Goal: Transaction & Acquisition: Purchase product/service

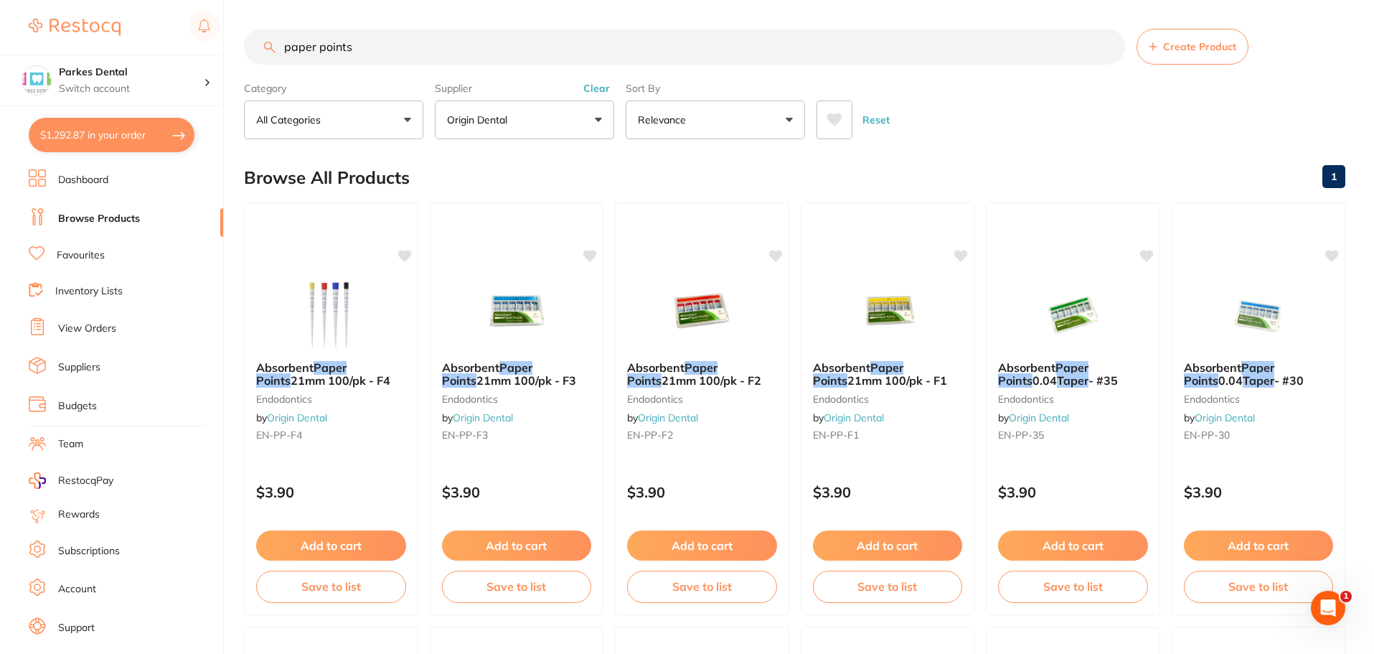
scroll to position [738, 0]
click at [525, 121] on button "Origin Dental" at bounding box center [524, 119] width 179 height 39
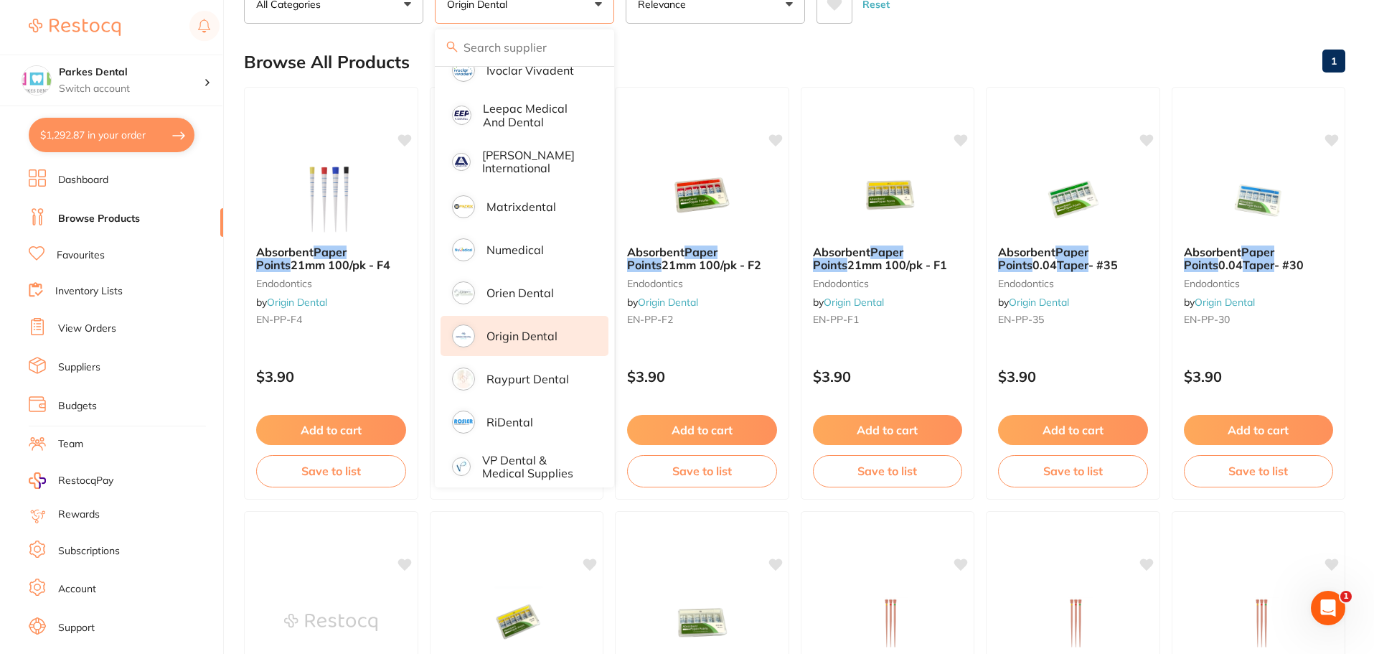
scroll to position [144, 0]
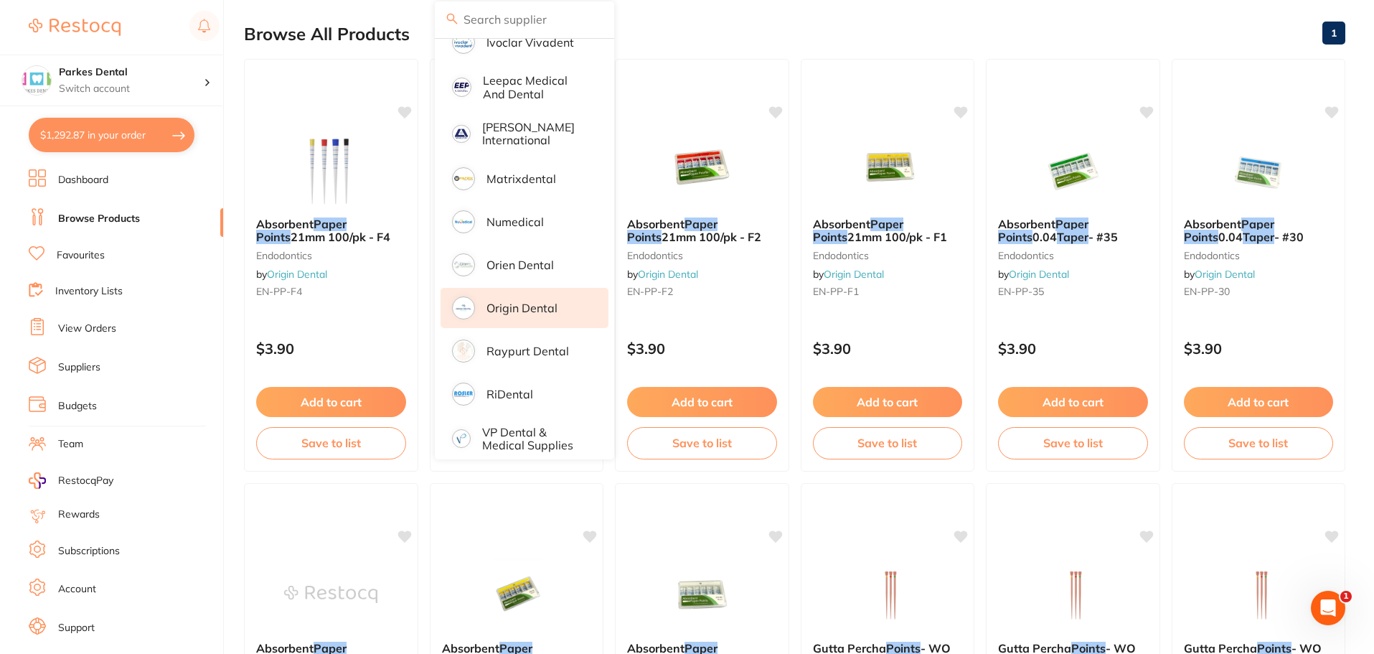
click at [498, 301] on p "Origin Dental" at bounding box center [522, 307] width 71 height 13
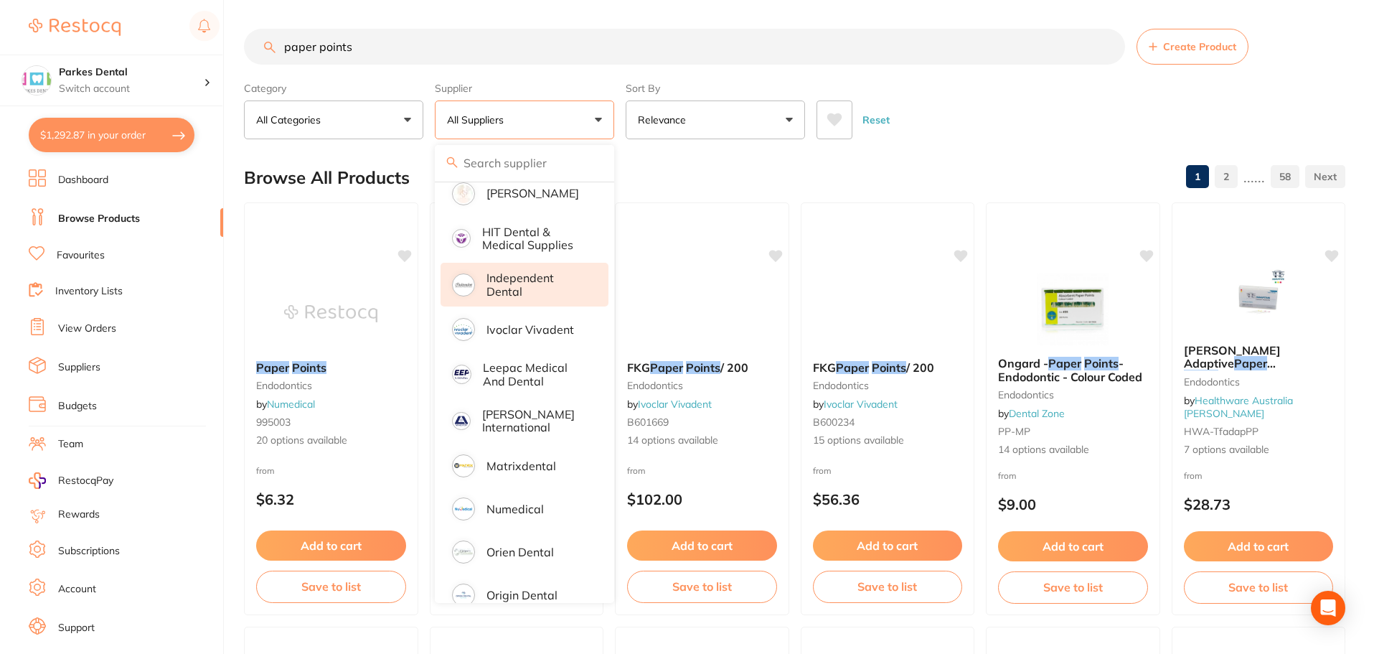
scroll to position [451, 0]
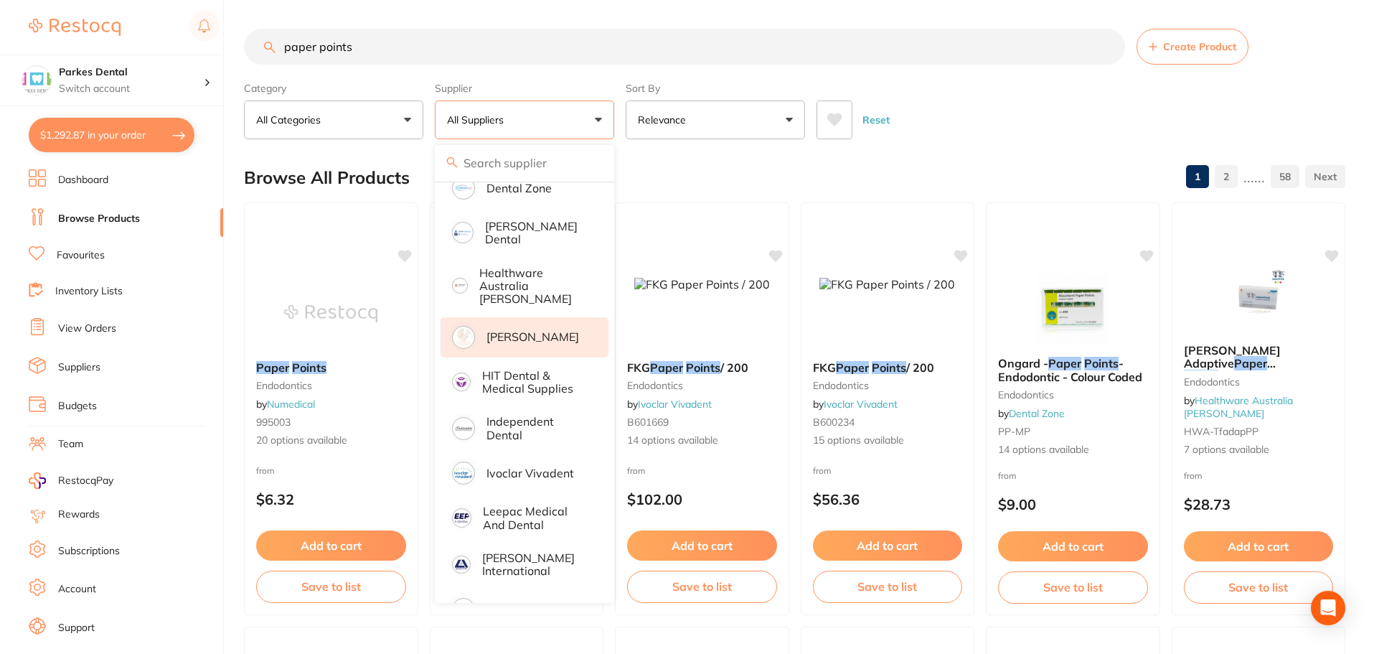
click at [523, 330] on p "[PERSON_NAME]" at bounding box center [533, 336] width 93 height 13
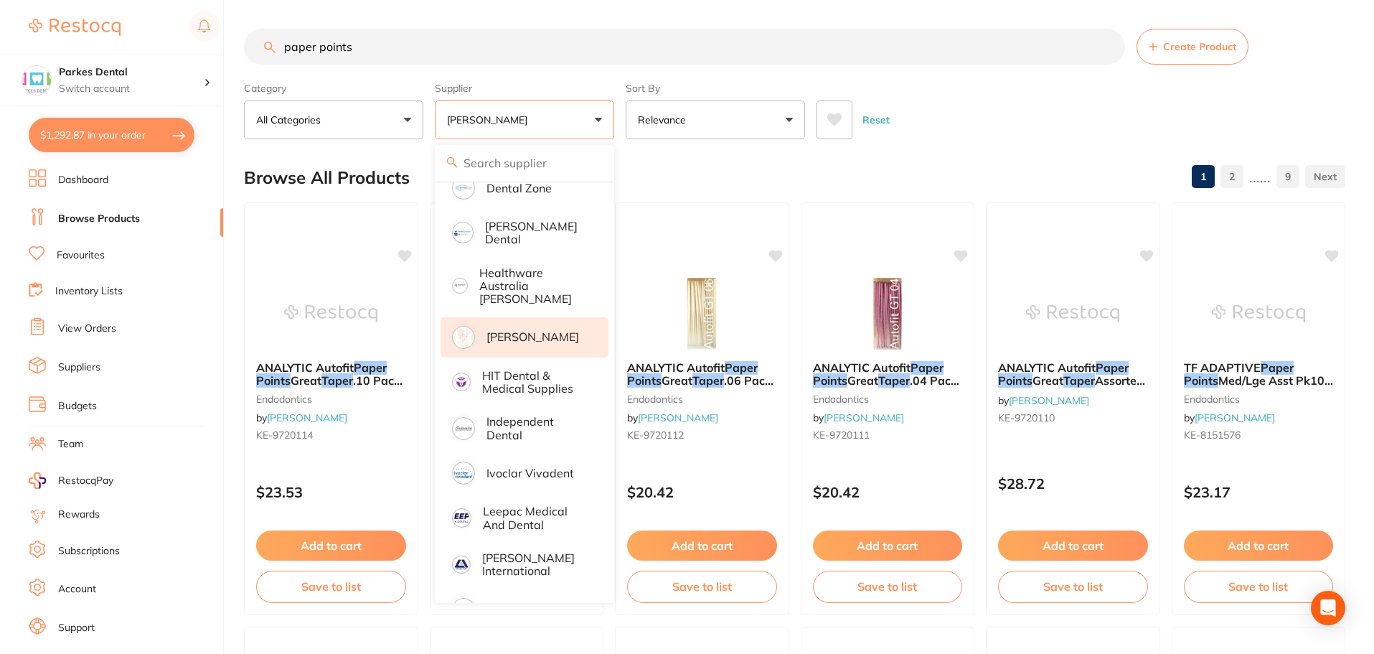
drag, startPoint x: 371, startPoint y: 45, endPoint x: 283, endPoint y: 53, distance: 88.6
click at [283, 53] on input "paper points" at bounding box center [684, 47] width 881 height 36
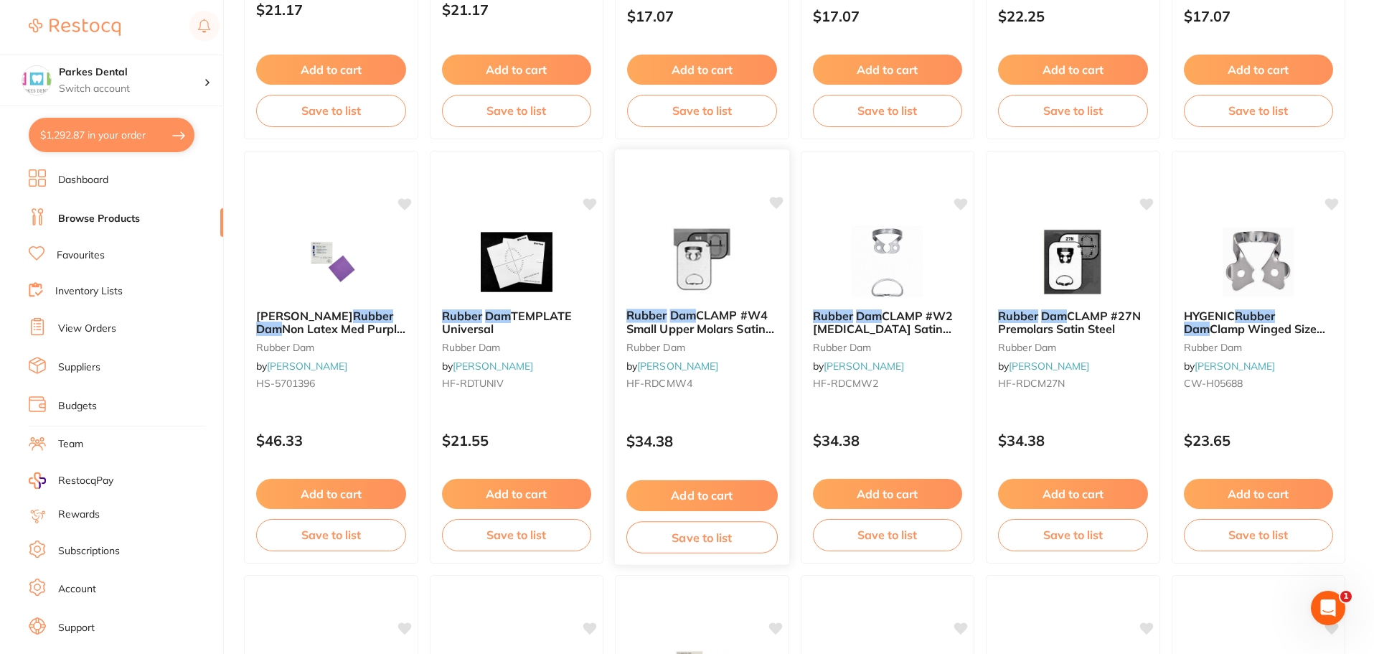
scroll to position [933, 0]
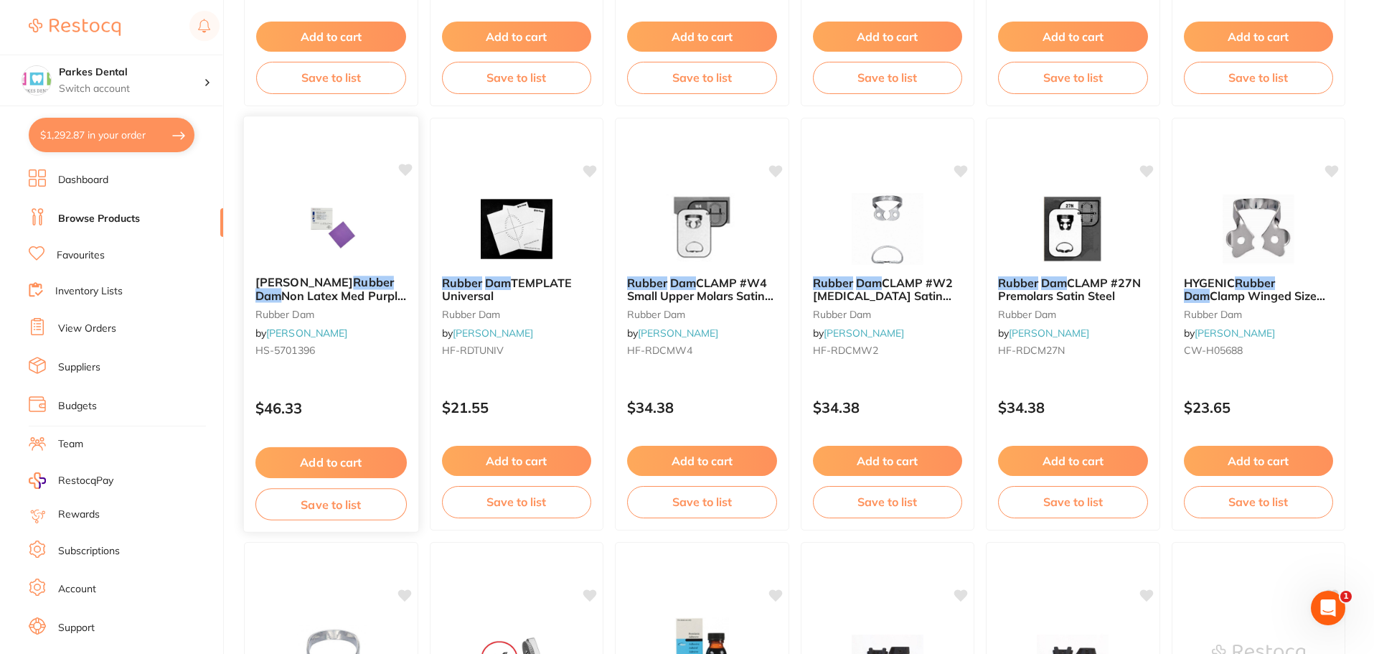
type input "rubber dam"
click at [341, 459] on button "Add to cart" at bounding box center [331, 462] width 151 height 31
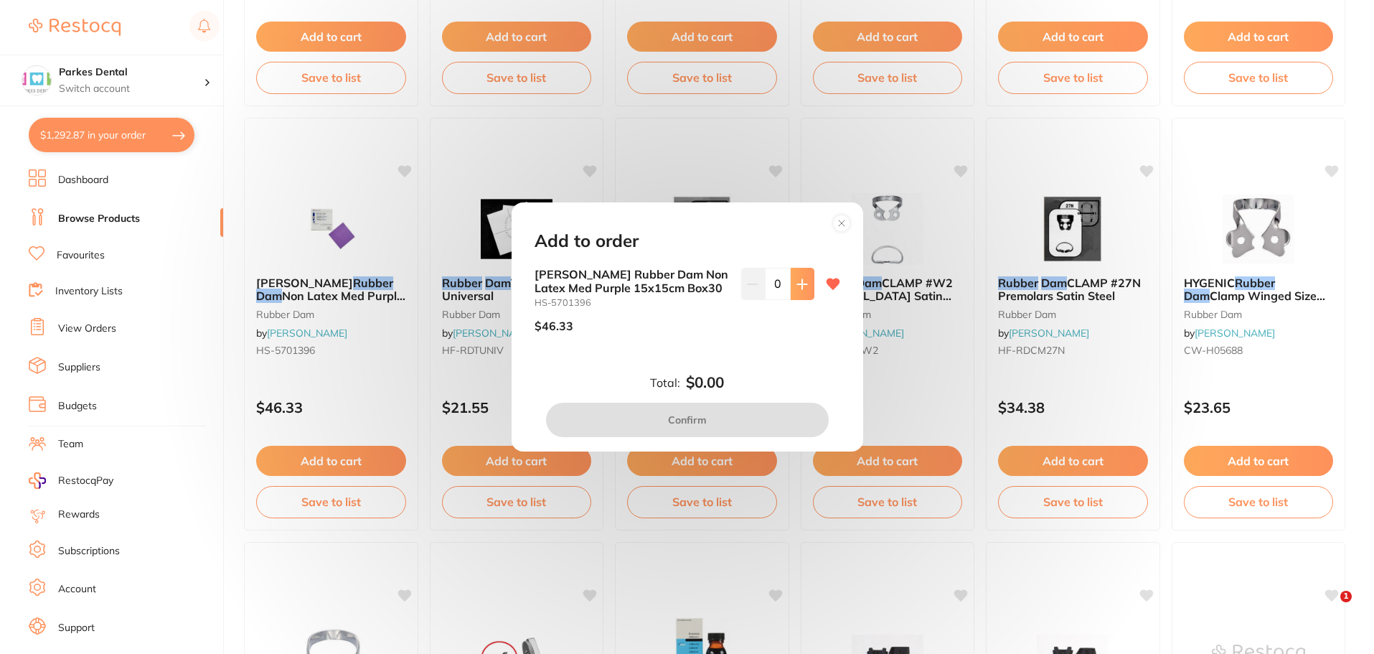
click at [797, 284] on icon at bounding box center [801, 283] width 9 height 9
type input "1"
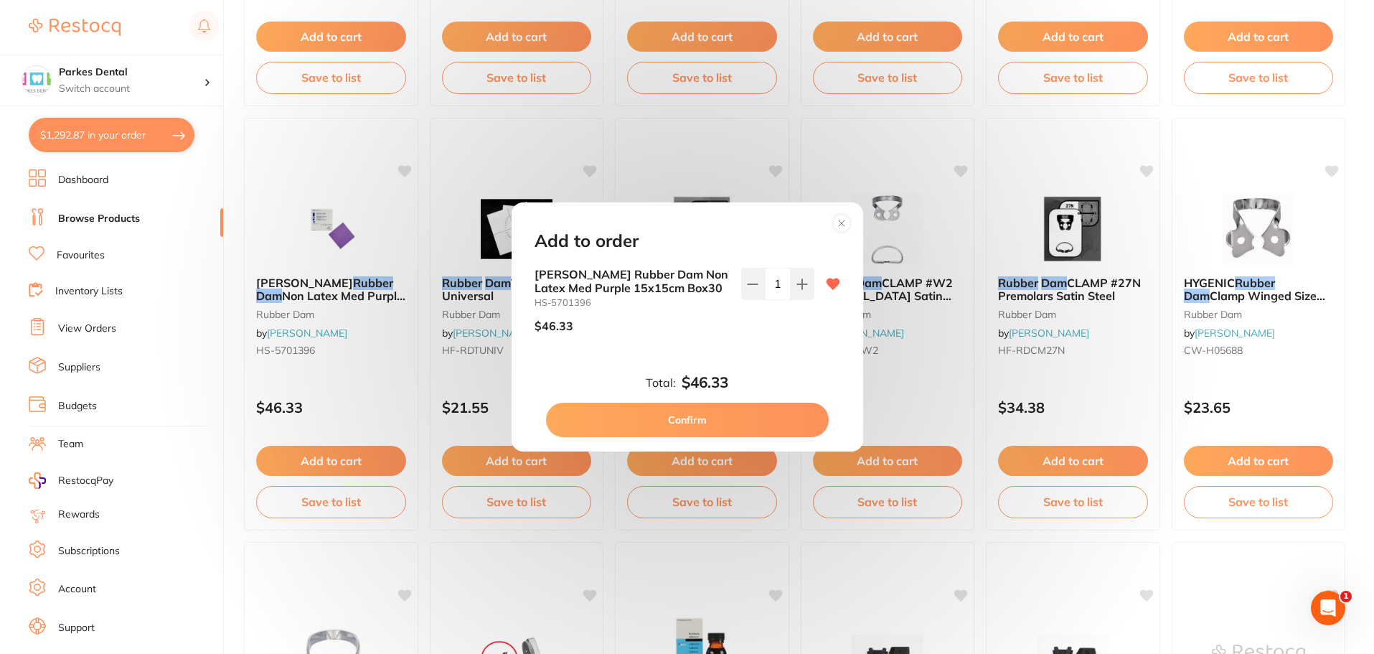
click at [698, 423] on button "Confirm" at bounding box center [687, 420] width 283 height 34
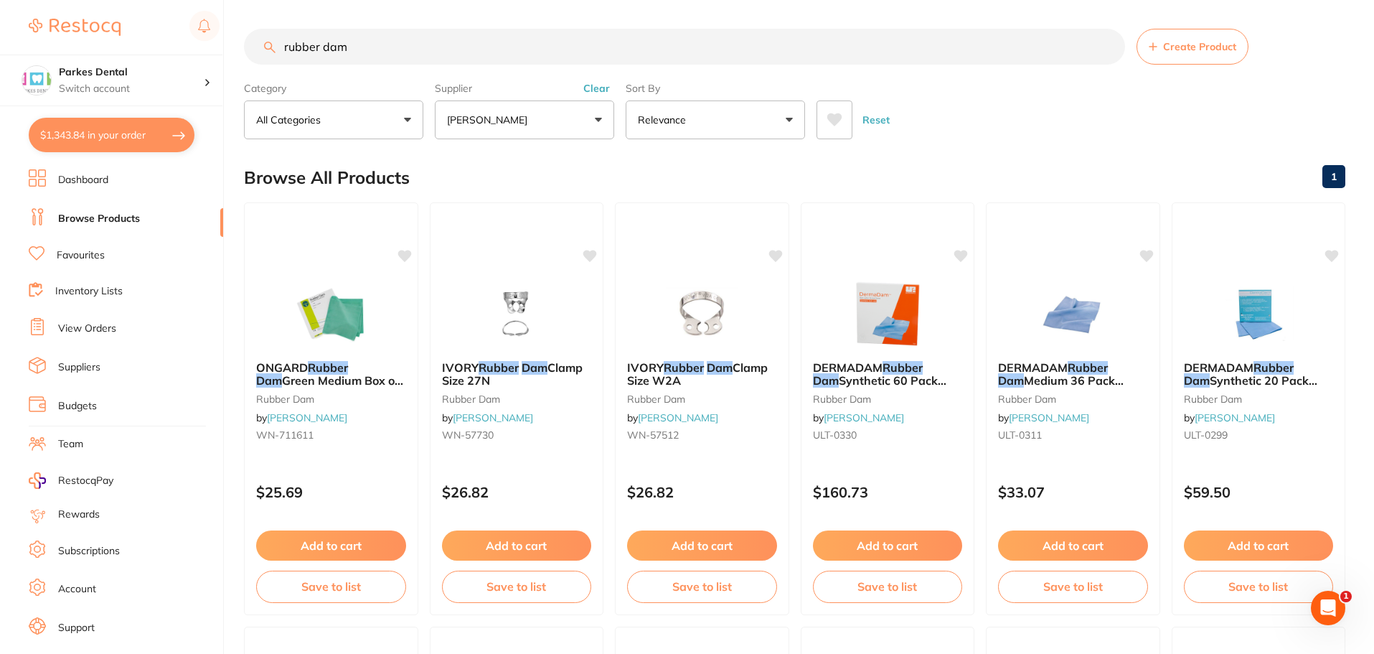
click at [512, 120] on p "[PERSON_NAME]" at bounding box center [490, 120] width 86 height 14
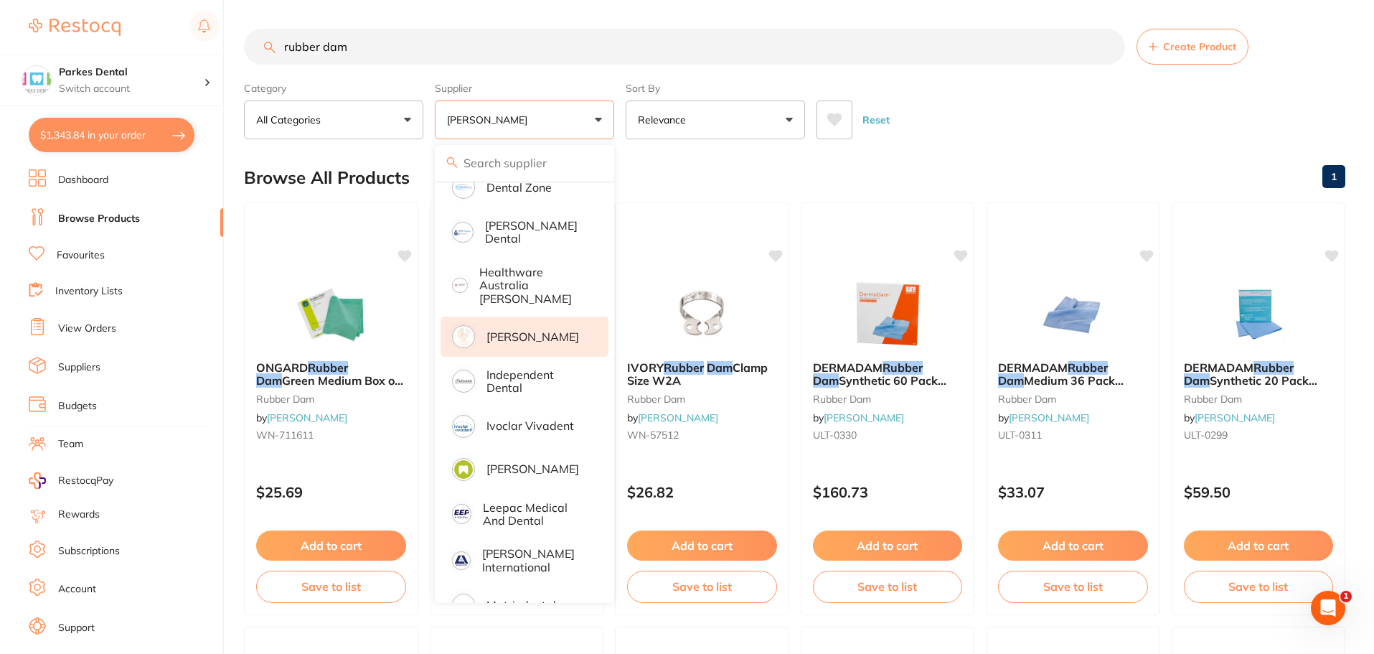
click at [527, 330] on p "[PERSON_NAME]" at bounding box center [533, 336] width 93 height 13
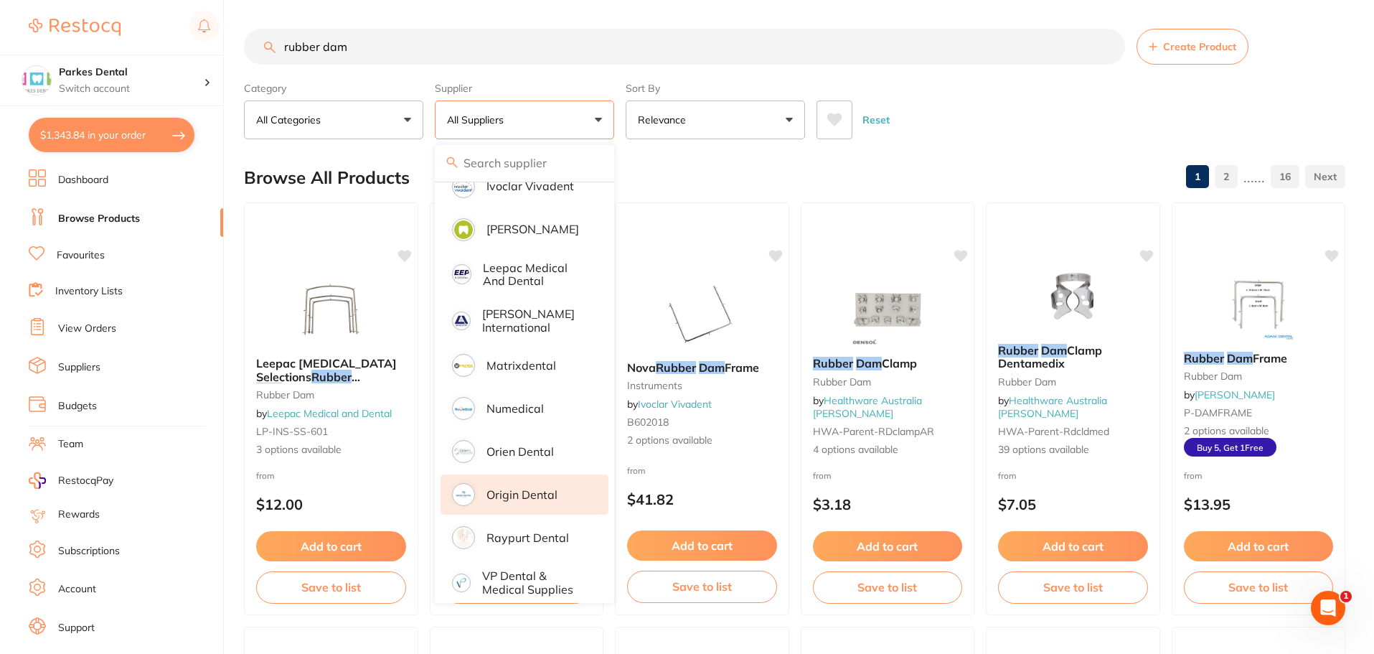
click at [534, 488] on p "Origin Dental" at bounding box center [522, 494] width 71 height 13
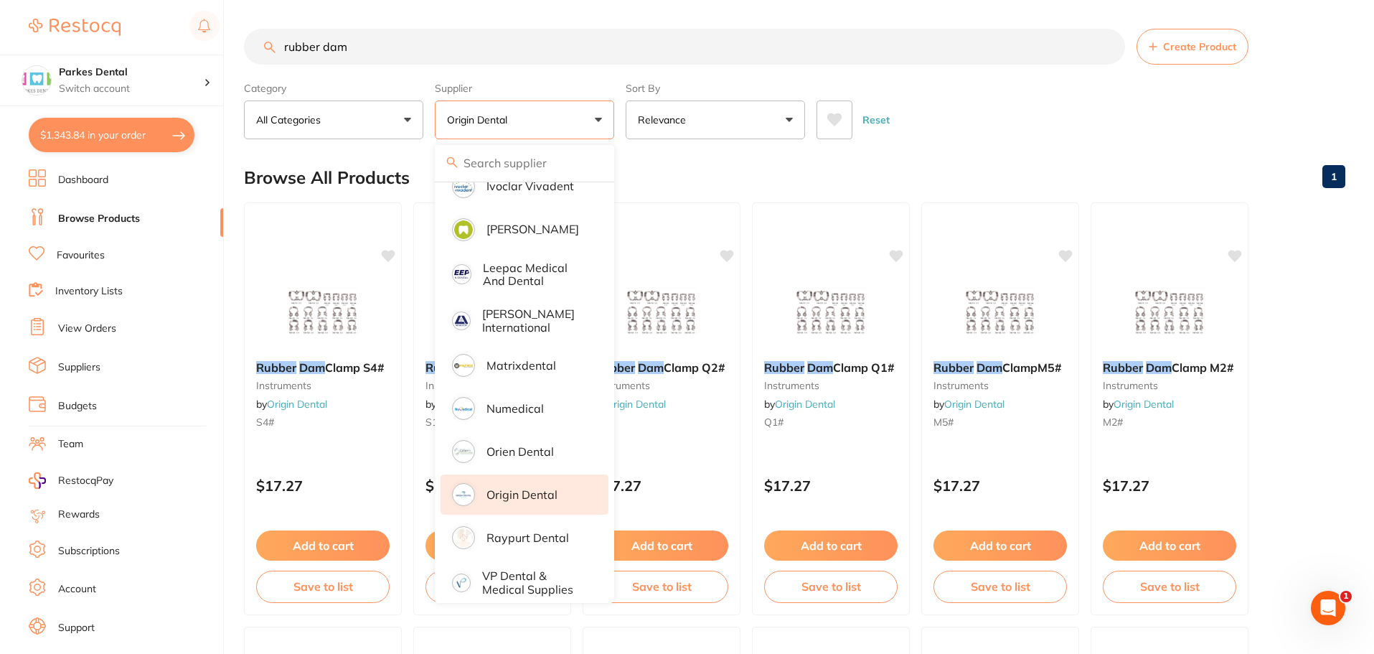
click at [1110, 48] on input "rubber dam" at bounding box center [684, 47] width 881 height 36
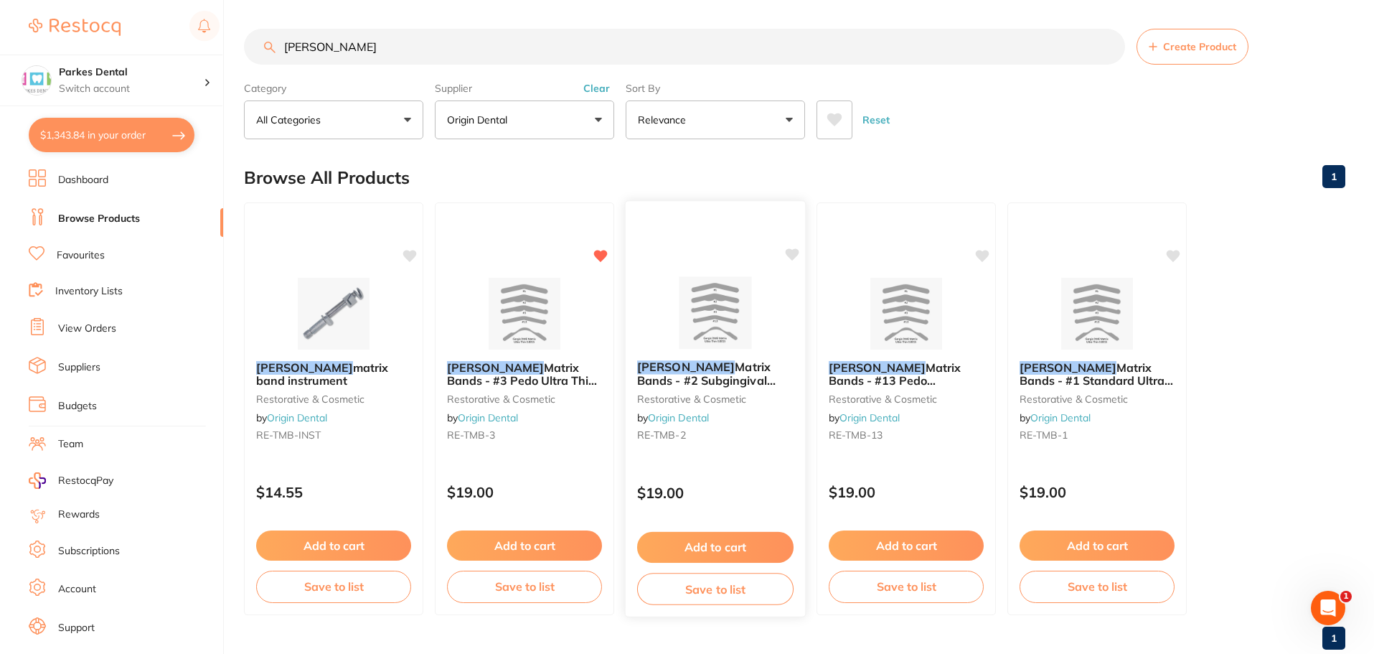
type input "[PERSON_NAME]"
click at [749, 376] on span "Matrix Bands - #2 Subgingival Ultra Thin 0.002 (144pcs/bag)" at bounding box center [706, 387] width 139 height 55
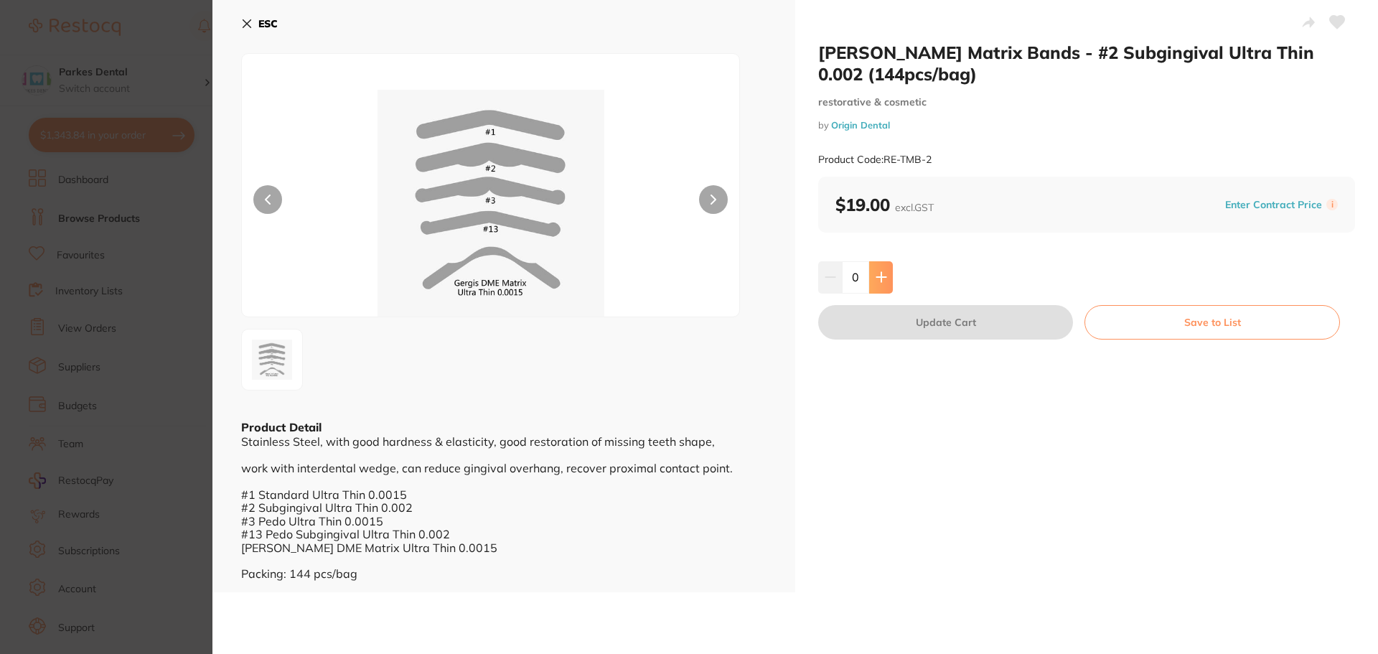
click at [885, 278] on button at bounding box center [881, 277] width 24 height 32
type input "1"
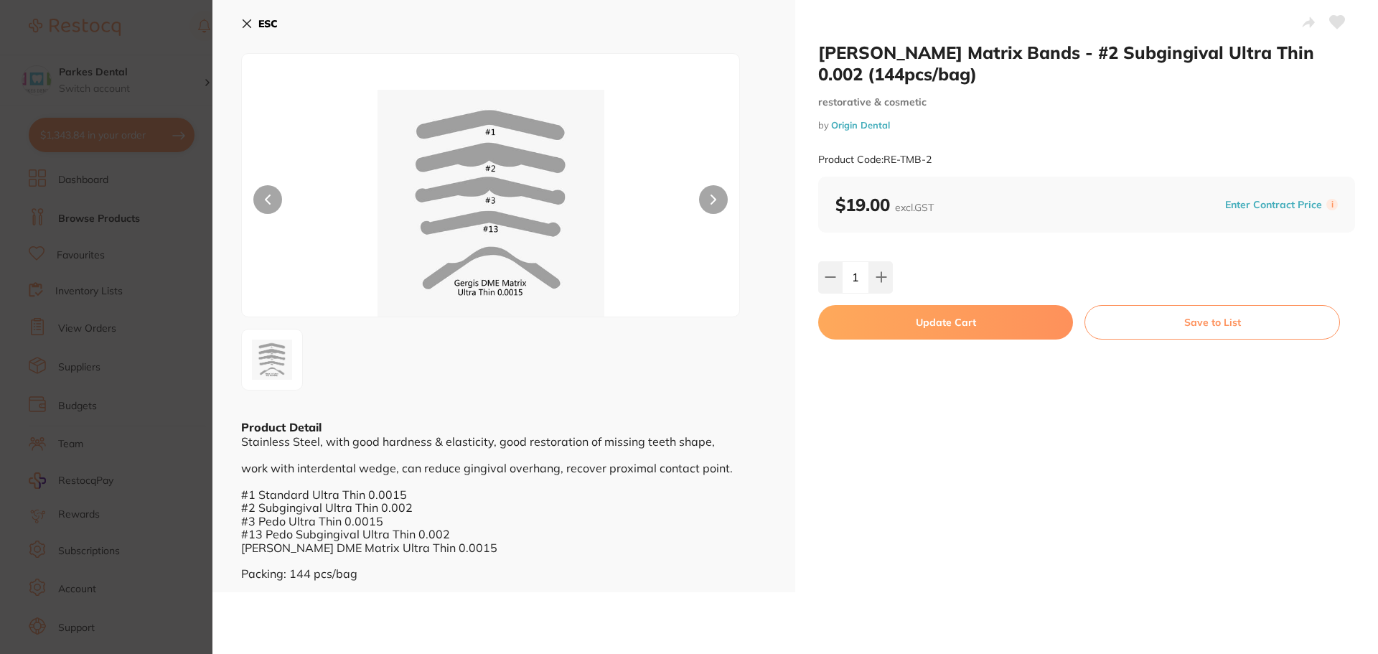
click at [905, 330] on button "Update Cart" at bounding box center [945, 322] width 255 height 34
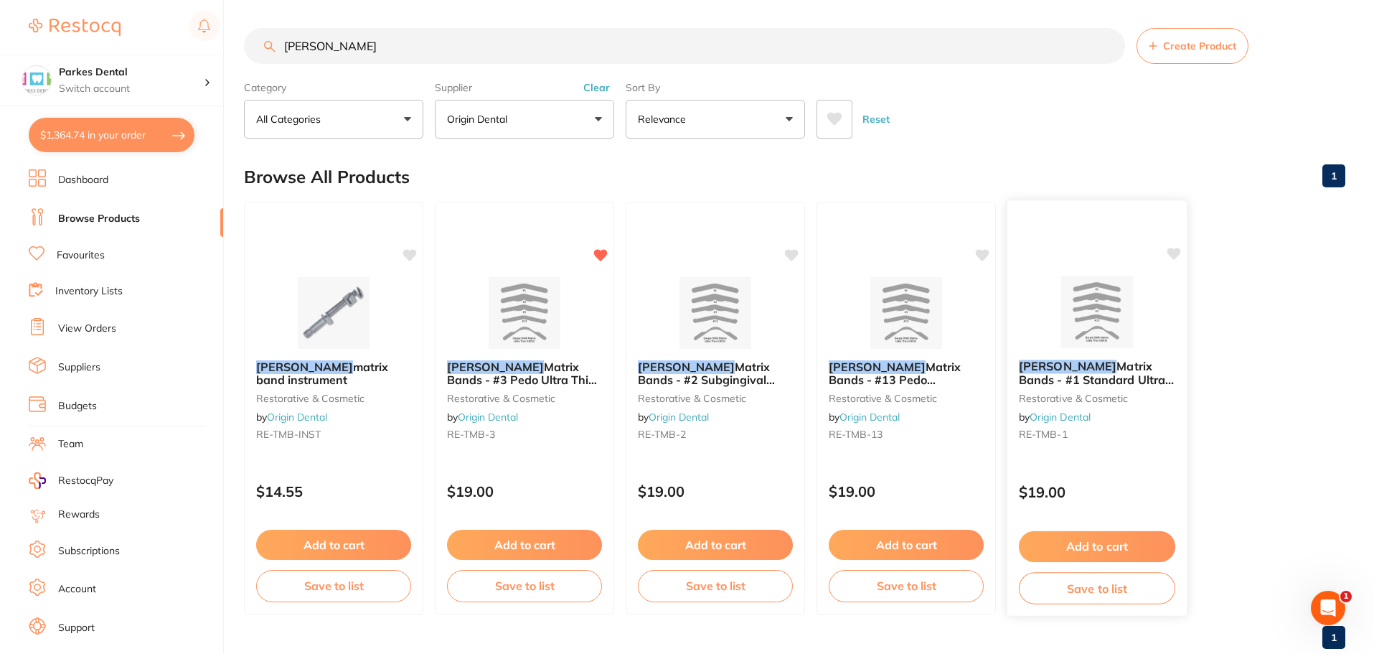
scroll to position [36, 0]
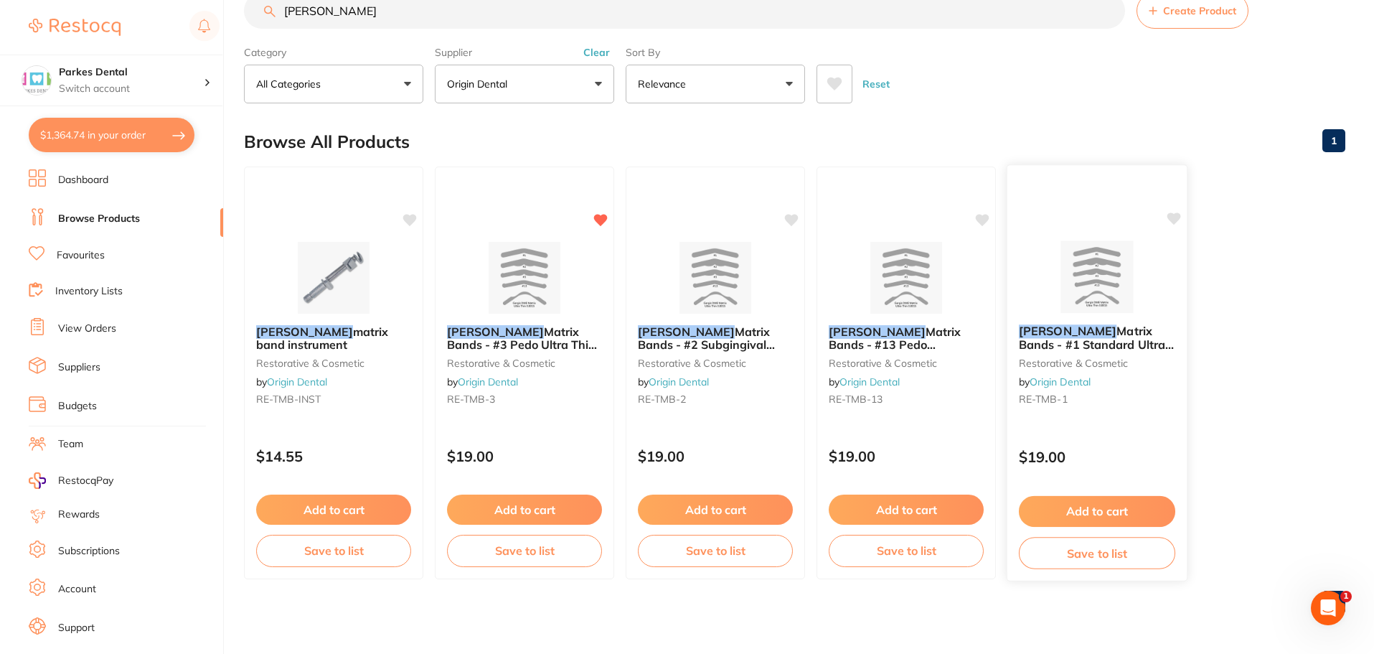
click at [1062, 354] on div "[PERSON_NAME] Matrix Bands - #1 Standard Ultra Thin 0.0015 (144pcs/bag) restora…" at bounding box center [1097, 368] width 179 height 110
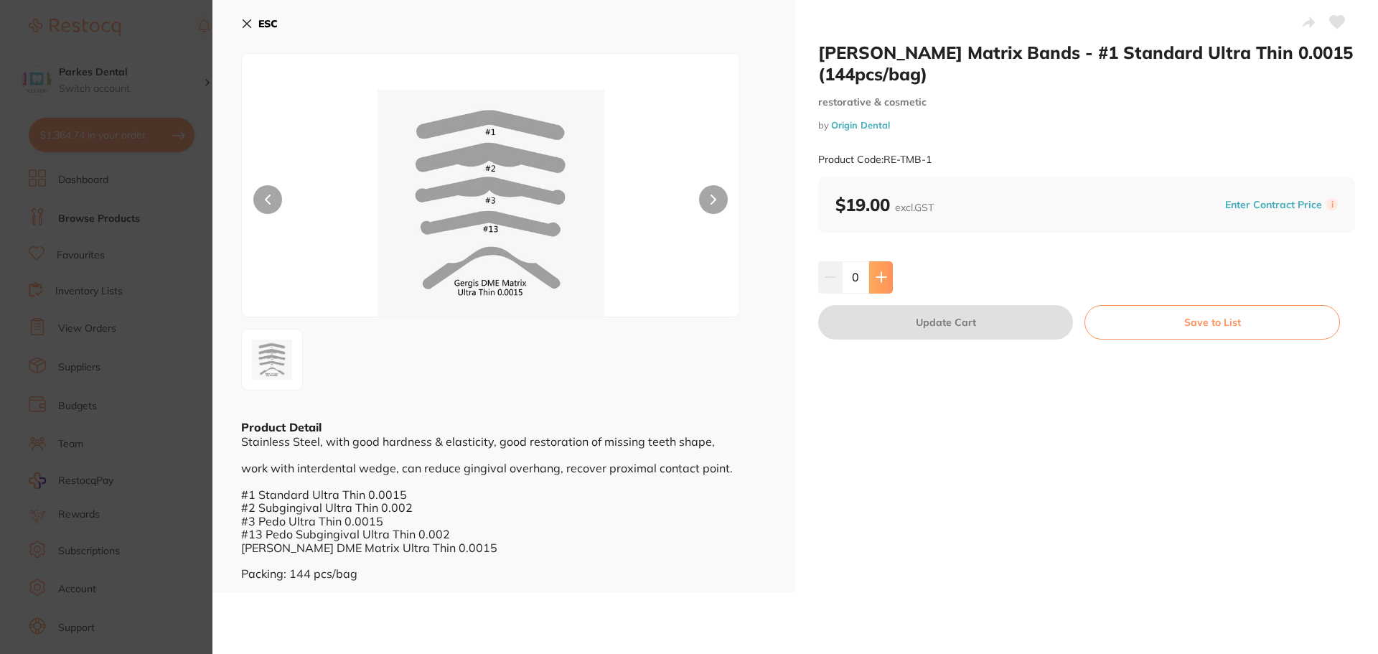
click at [876, 281] on icon at bounding box center [881, 276] width 11 height 11
type input "1"
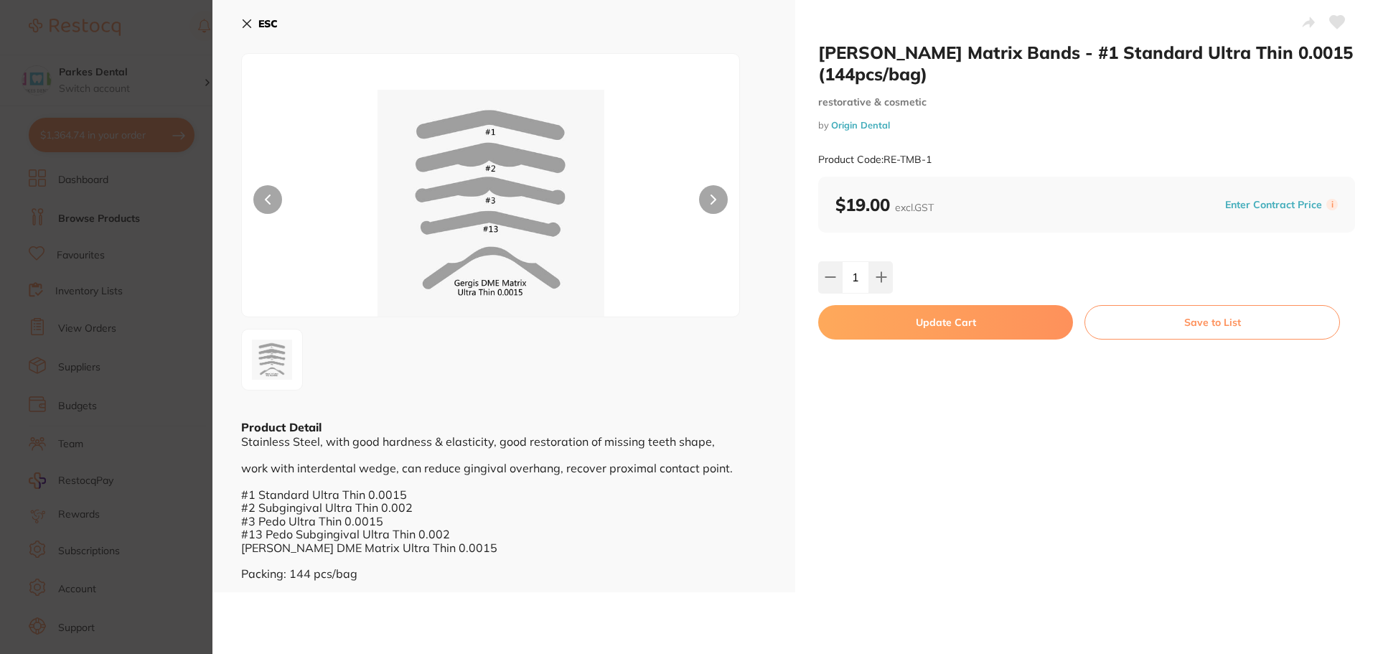
click at [886, 311] on button "Update Cart" at bounding box center [945, 322] width 255 height 34
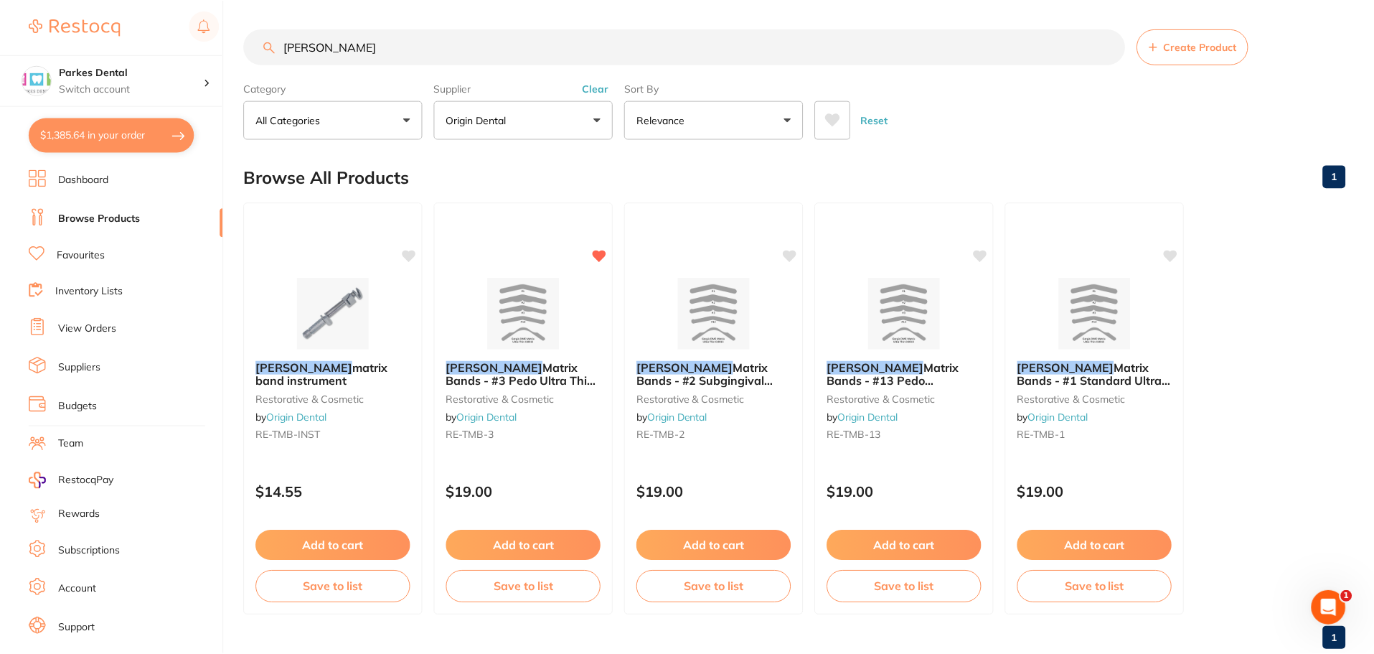
scroll to position [36, 0]
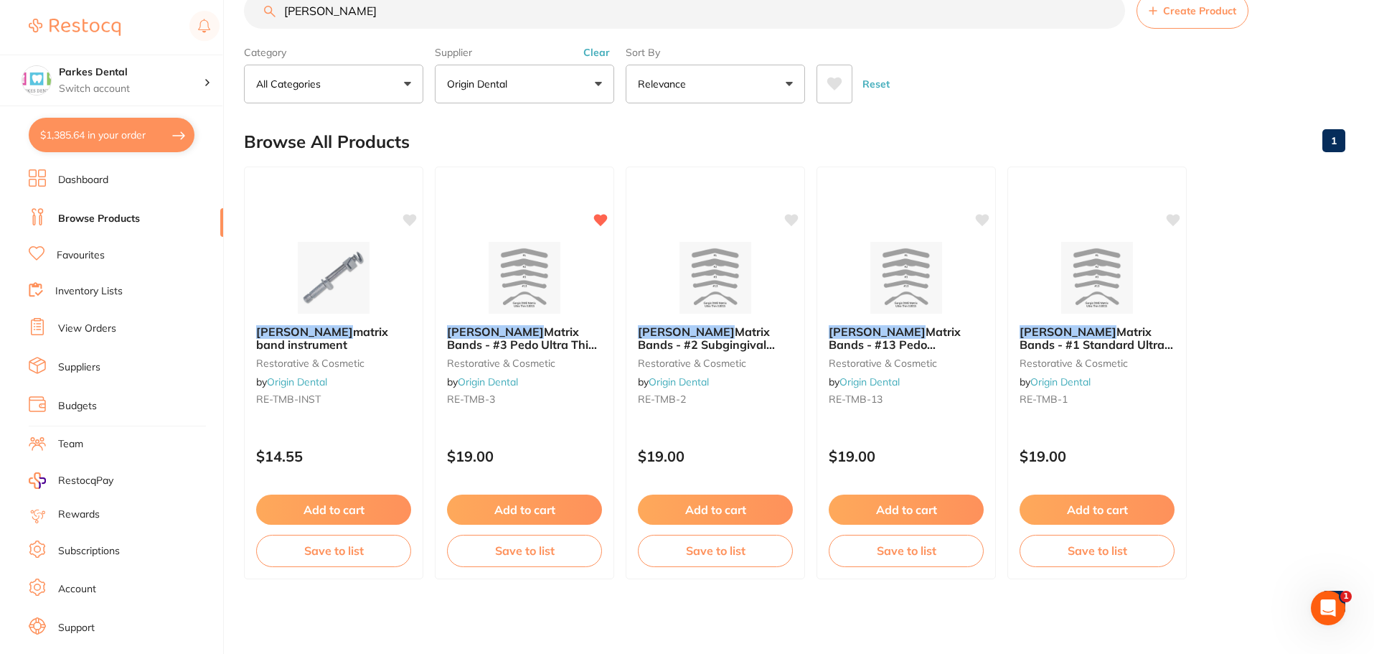
click at [102, 136] on button "$1,385.64 in your order" at bounding box center [112, 135] width 166 height 34
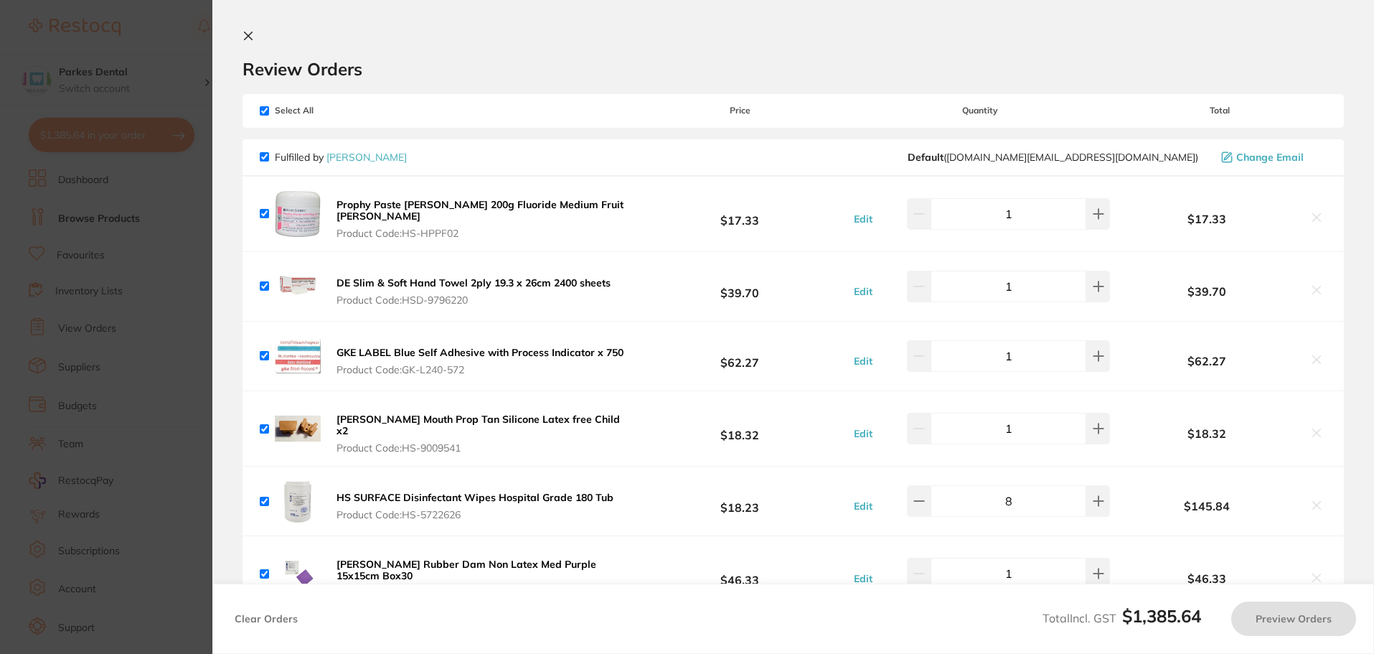
checkbox input "true"
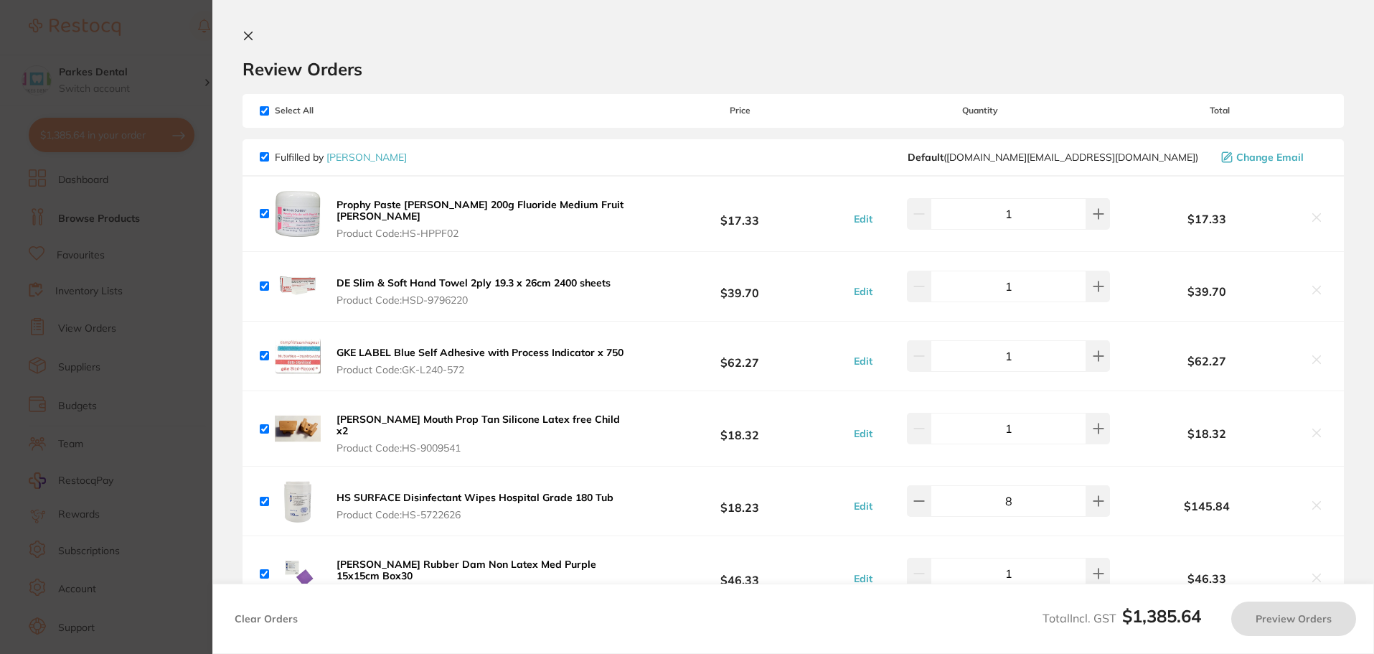
checkbox input "true"
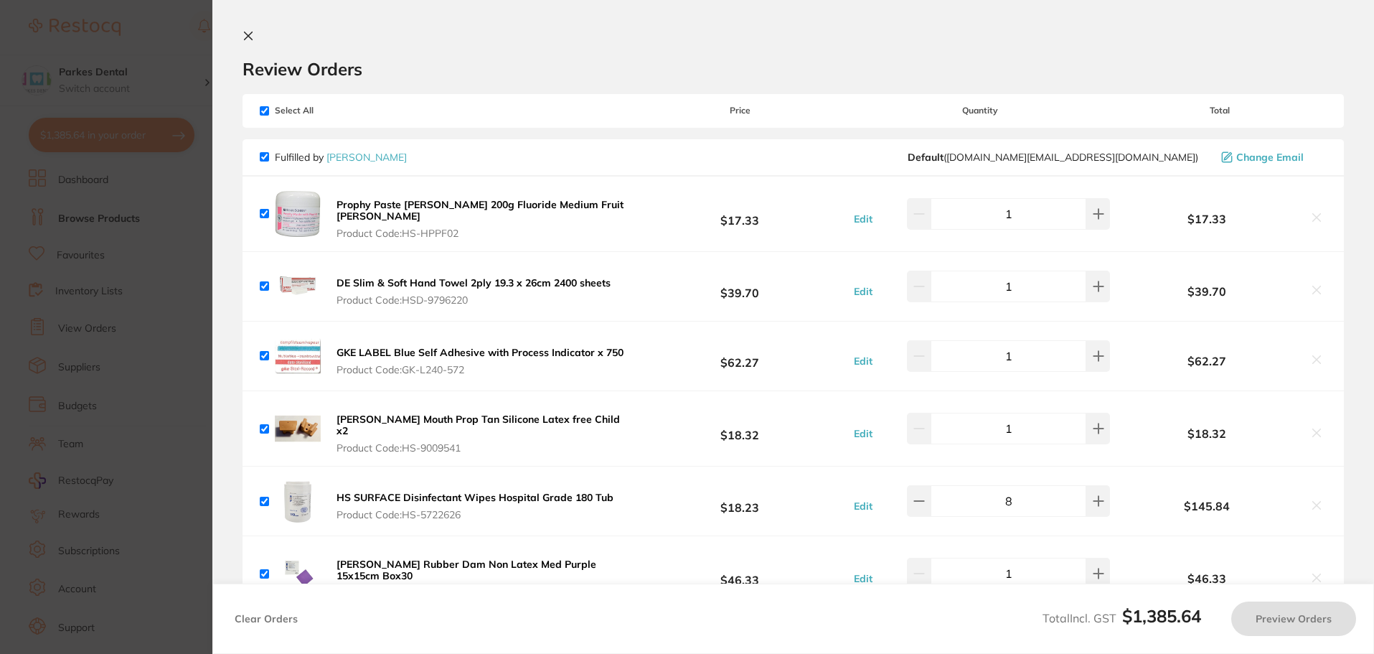
checkbox input "true"
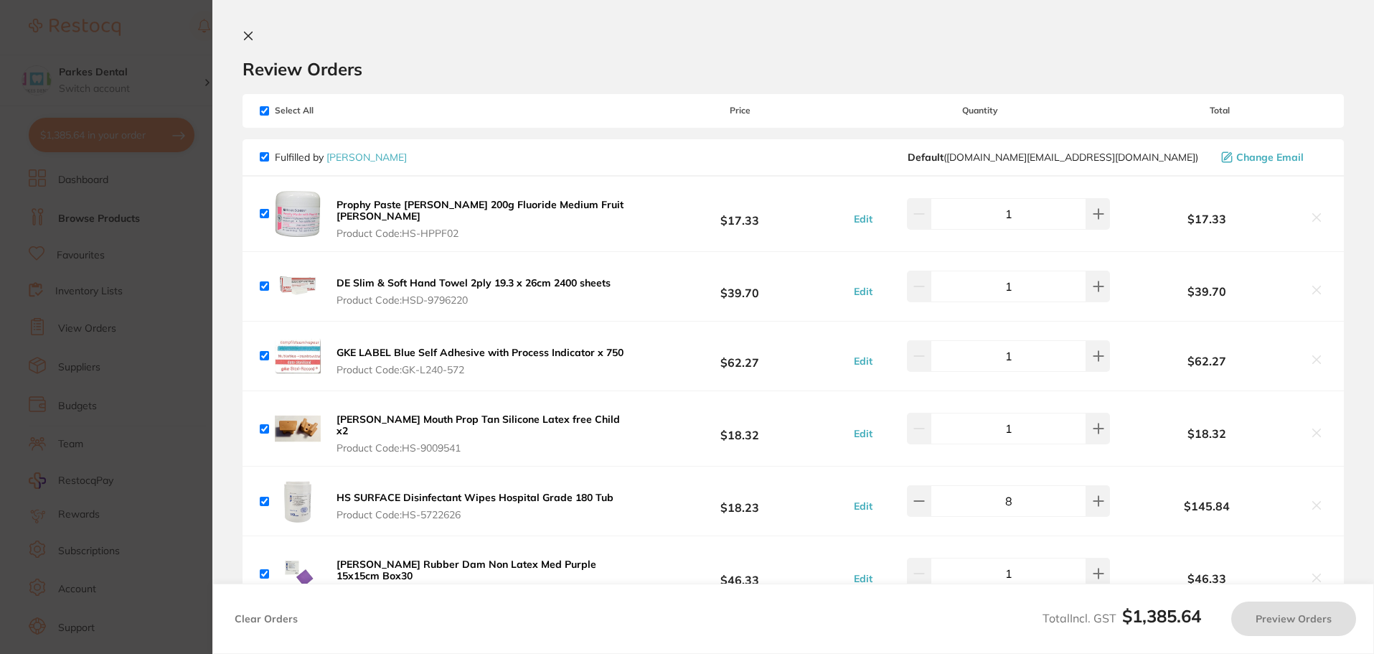
checkbox input "true"
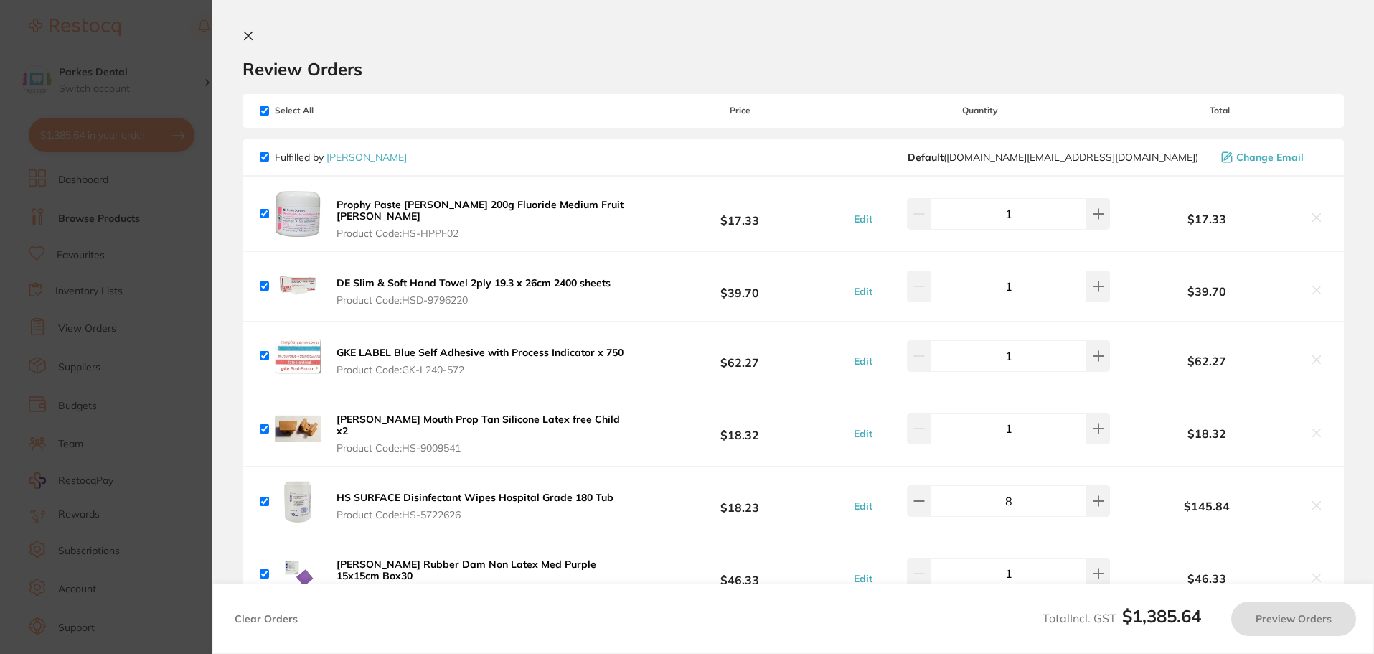
checkbox input "true"
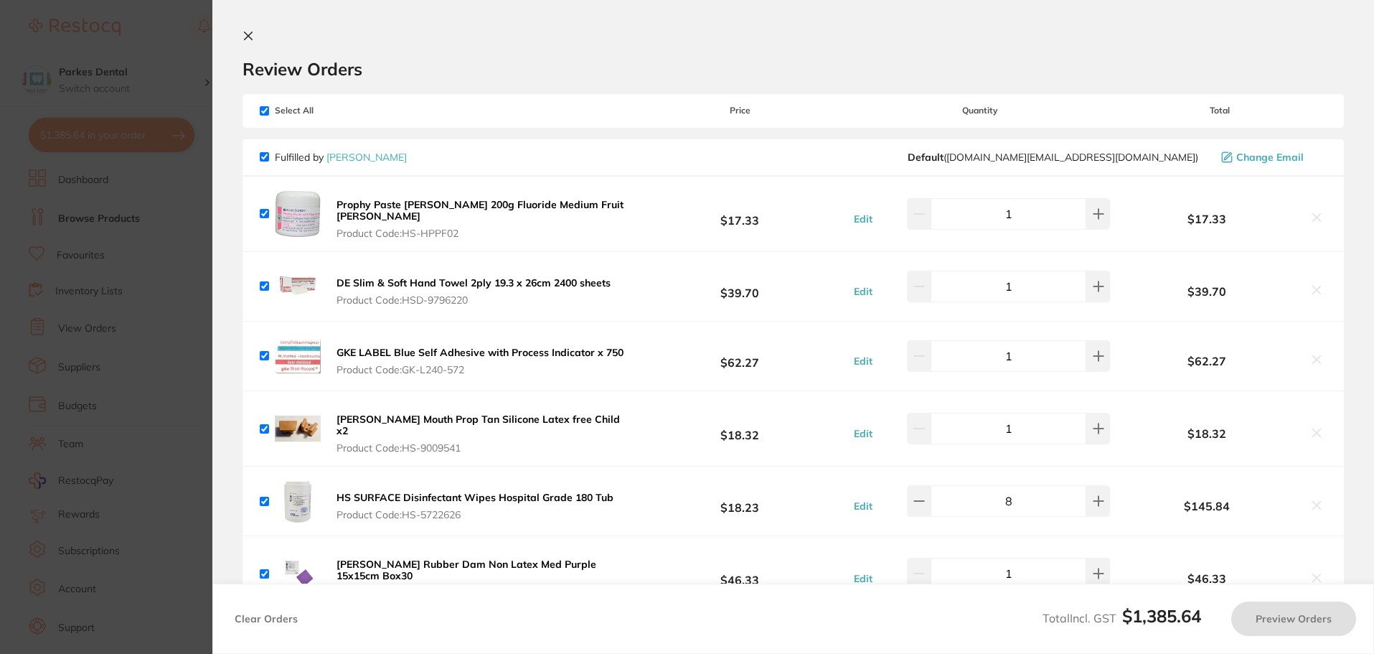
checkbox input "true"
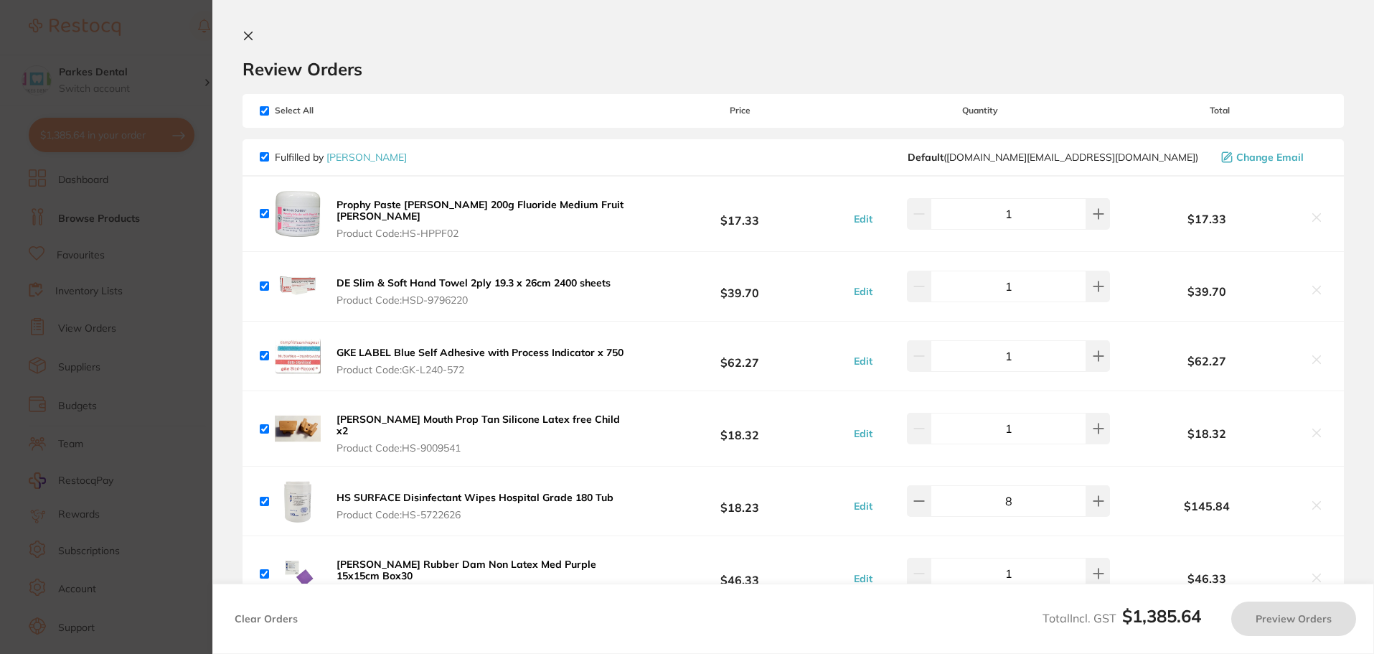
checkbox input "true"
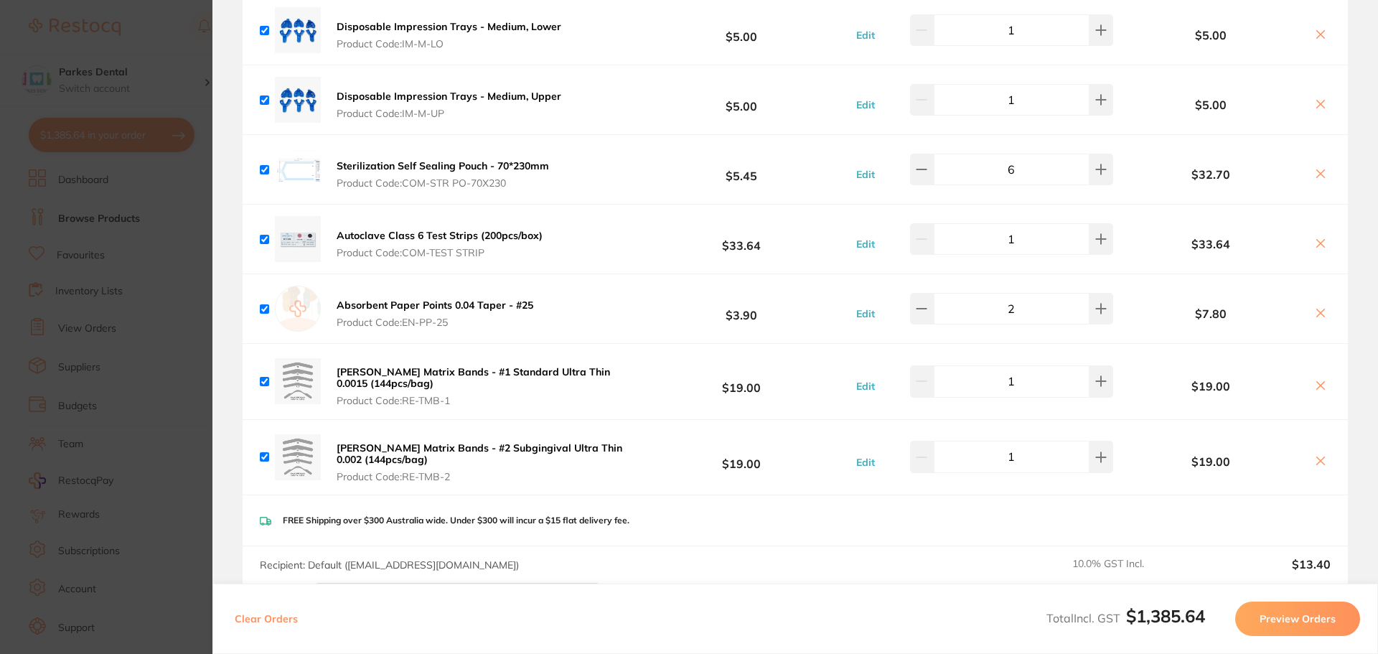
scroll to position [1938, 0]
